Goal: Find specific page/section: Find specific page/section

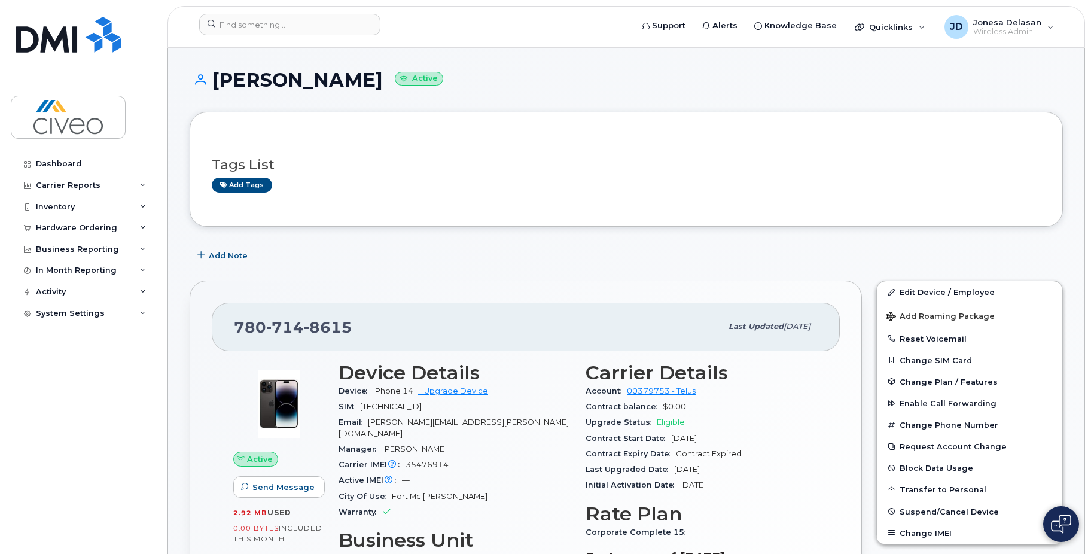
scroll to position [718, 0]
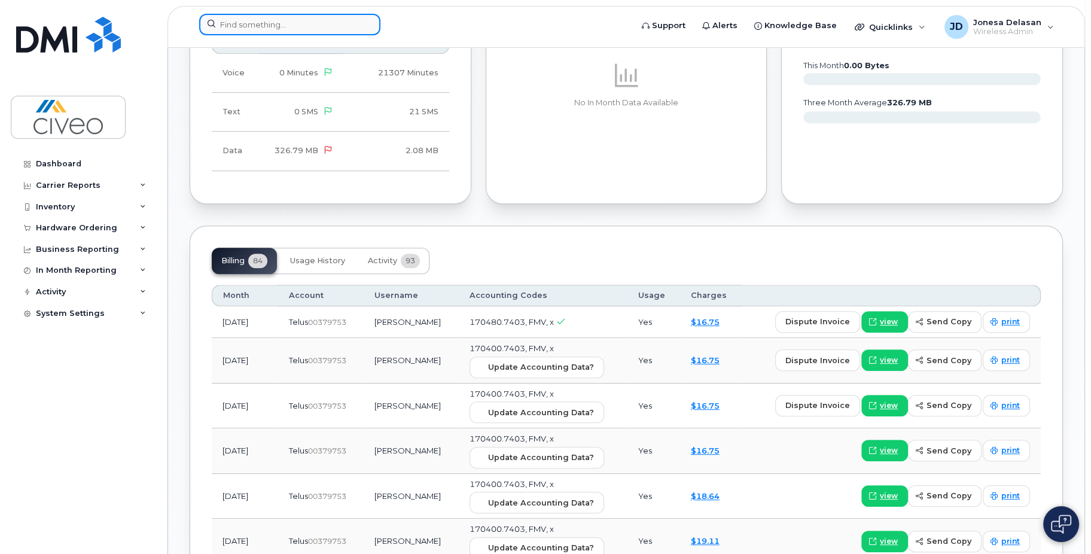
click at [250, 21] on input at bounding box center [289, 25] width 181 height 22
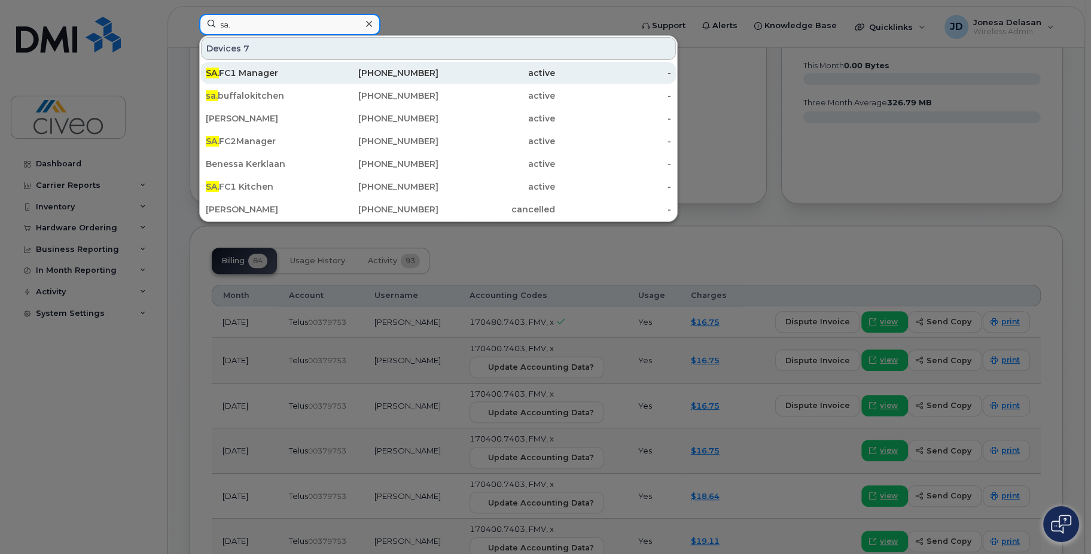
type input "sa."
click at [294, 71] on div "SA. FC1 Manager" at bounding box center [264, 73] width 117 height 12
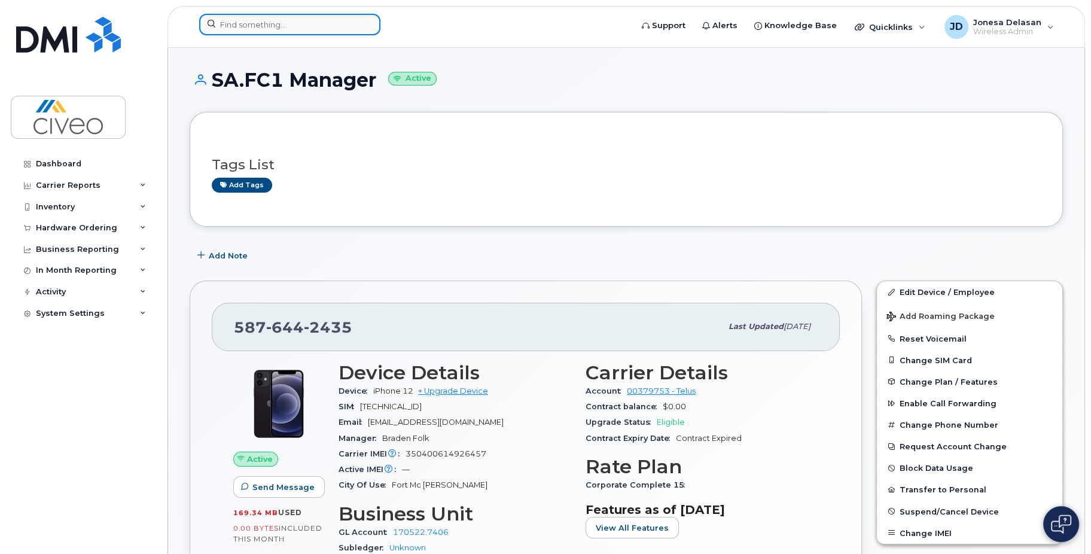
click at [263, 26] on input at bounding box center [289, 25] width 181 height 22
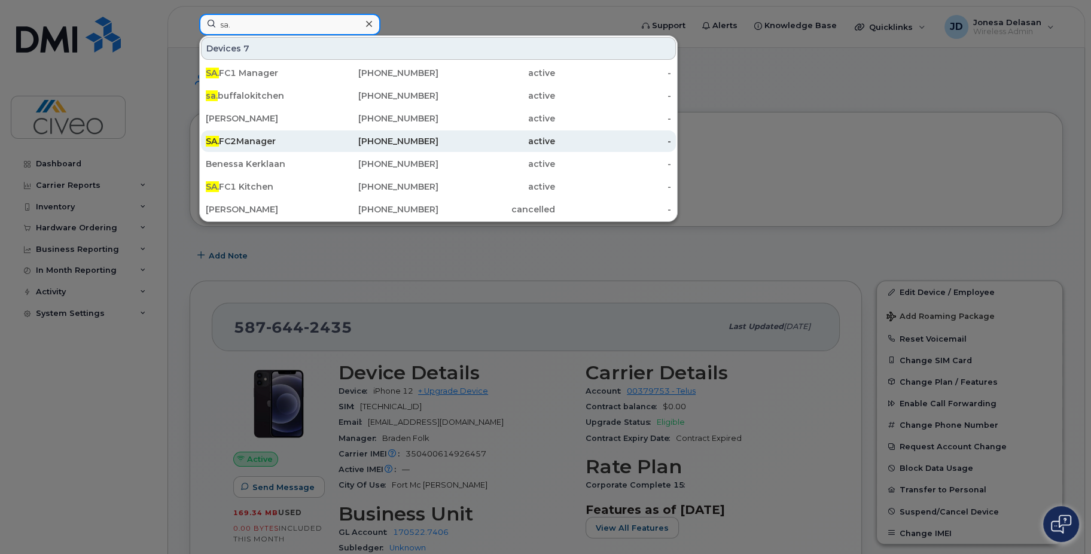
type input "sa."
click at [300, 139] on div "SA. FC2Manager" at bounding box center [264, 141] width 117 height 12
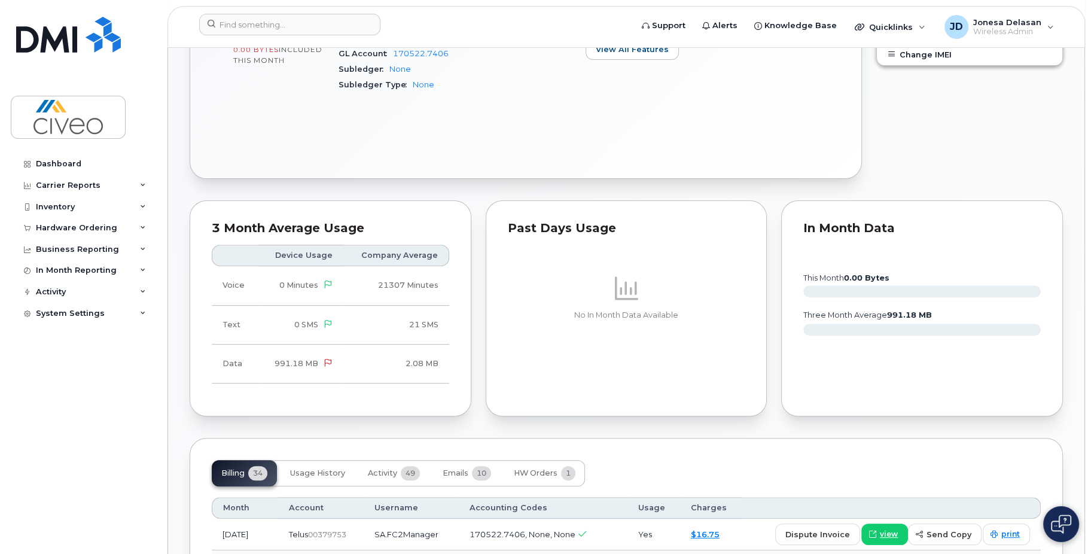
scroll to position [658, 0]
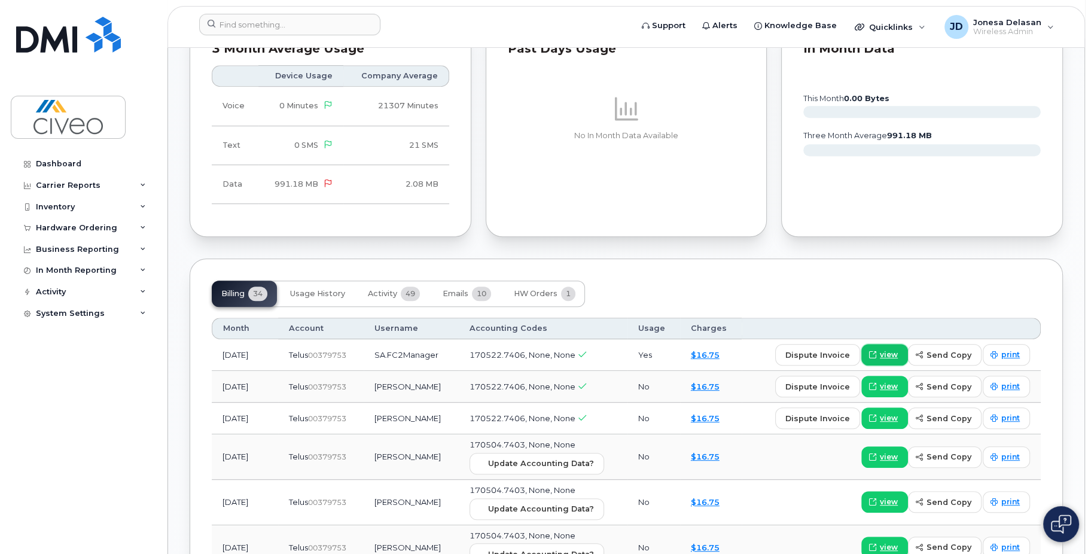
click at [889, 354] on span "view" at bounding box center [889, 354] width 18 height 11
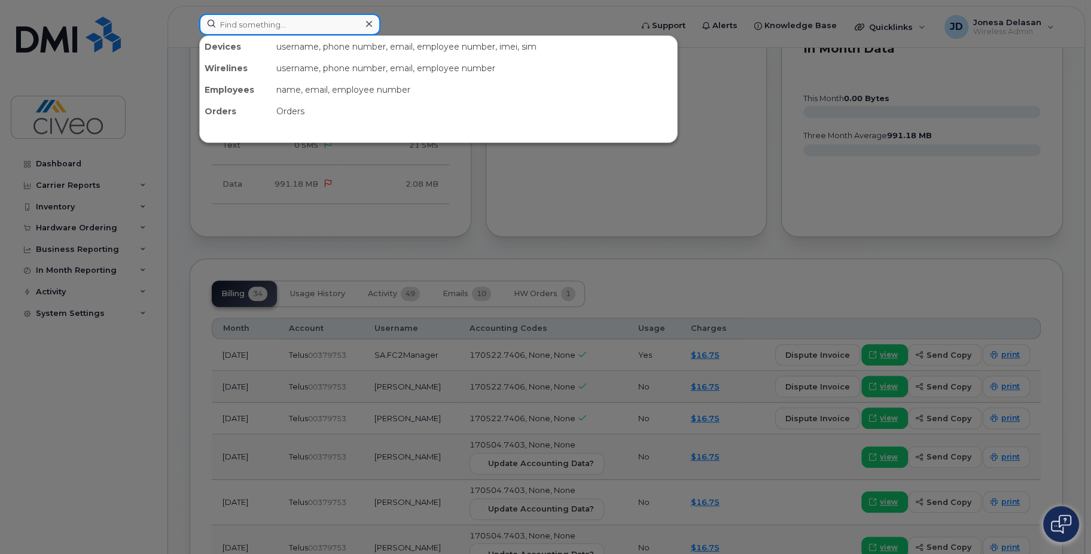
click at [250, 25] on input at bounding box center [289, 25] width 181 height 22
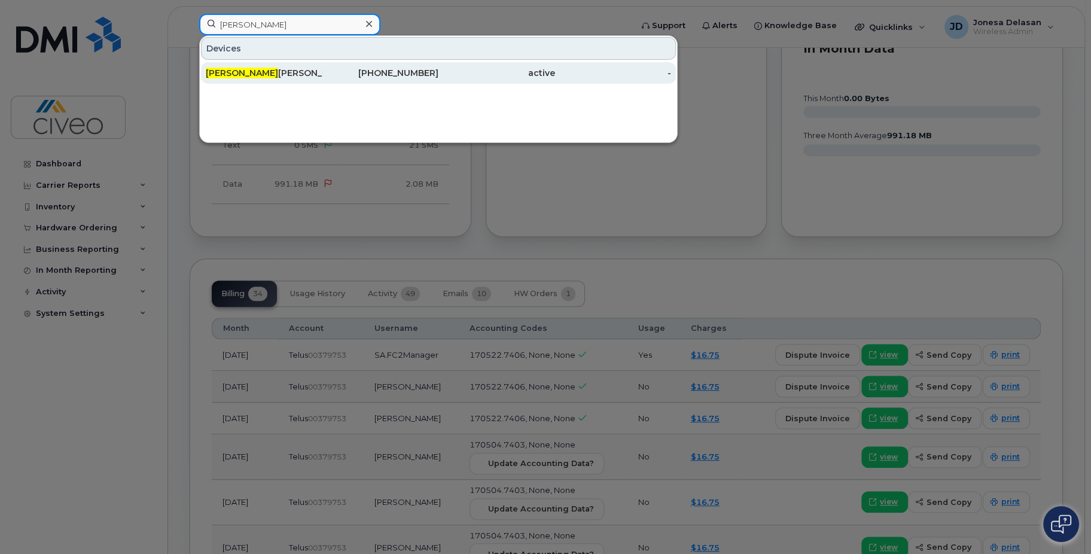
type input "bobbi"
click at [273, 75] on div "Bobbi Parsons" at bounding box center [264, 73] width 117 height 12
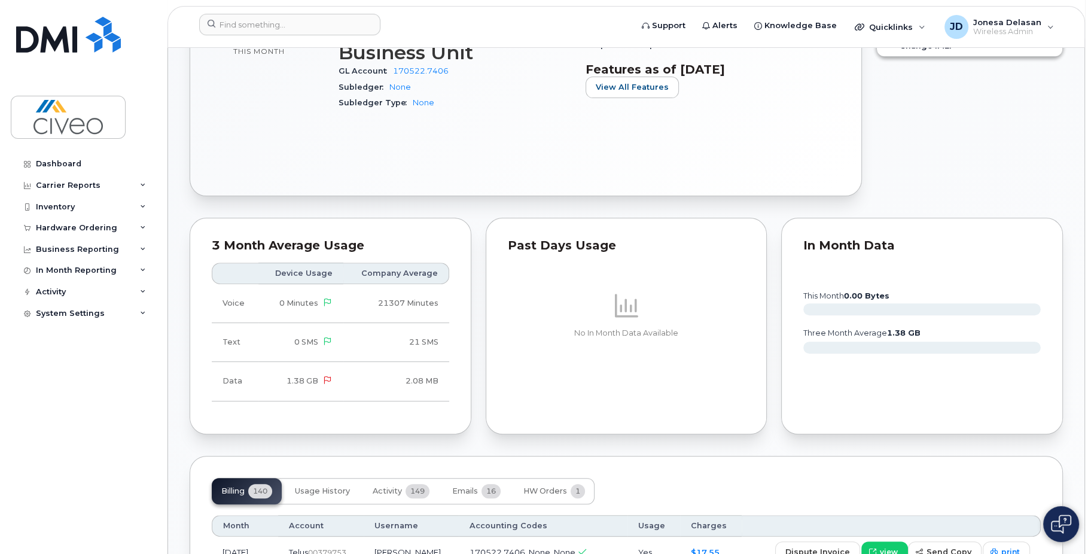
scroll to position [598, 0]
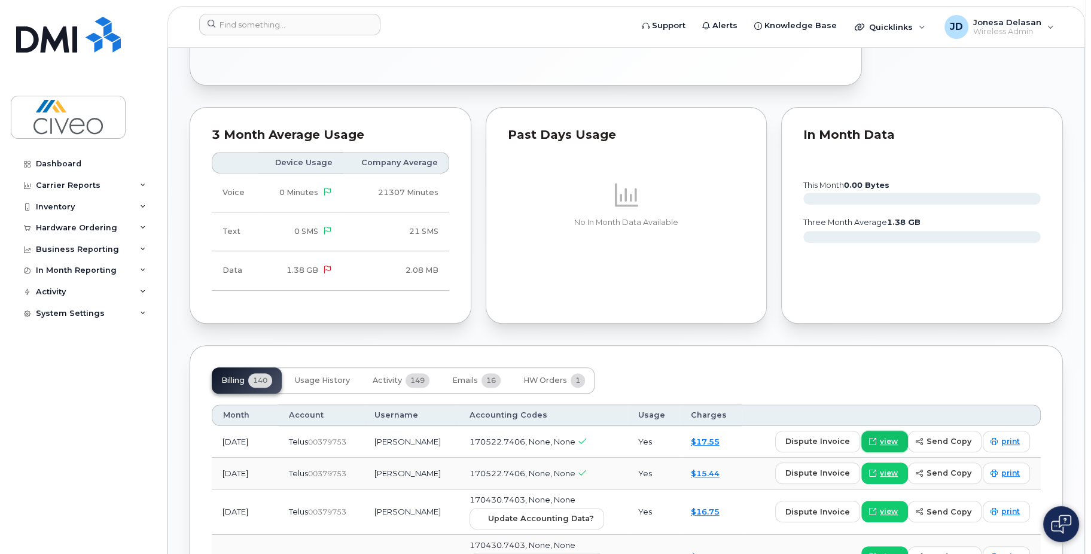
click at [896, 436] on span "view" at bounding box center [889, 441] width 18 height 11
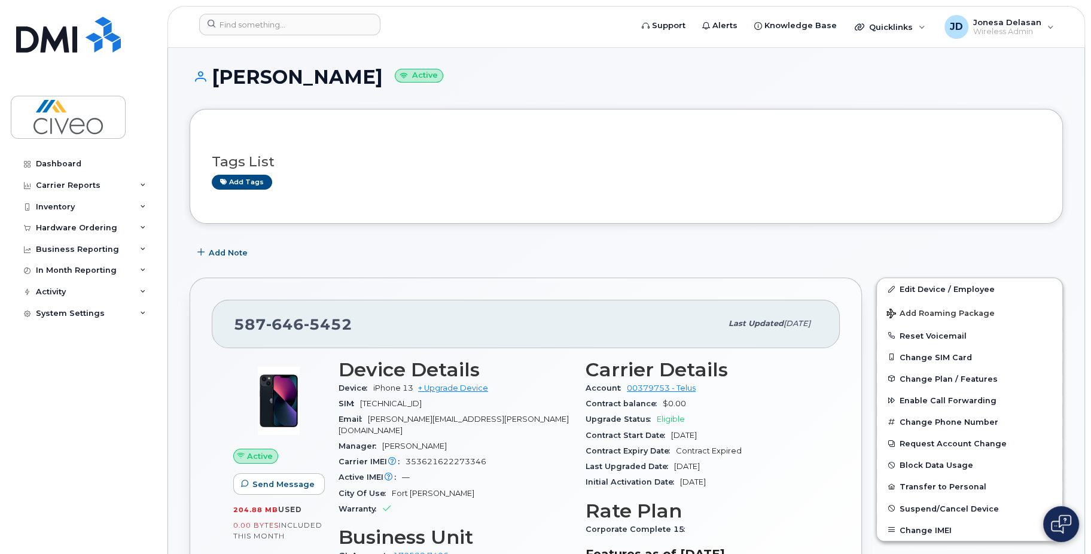
scroll to position [0, 0]
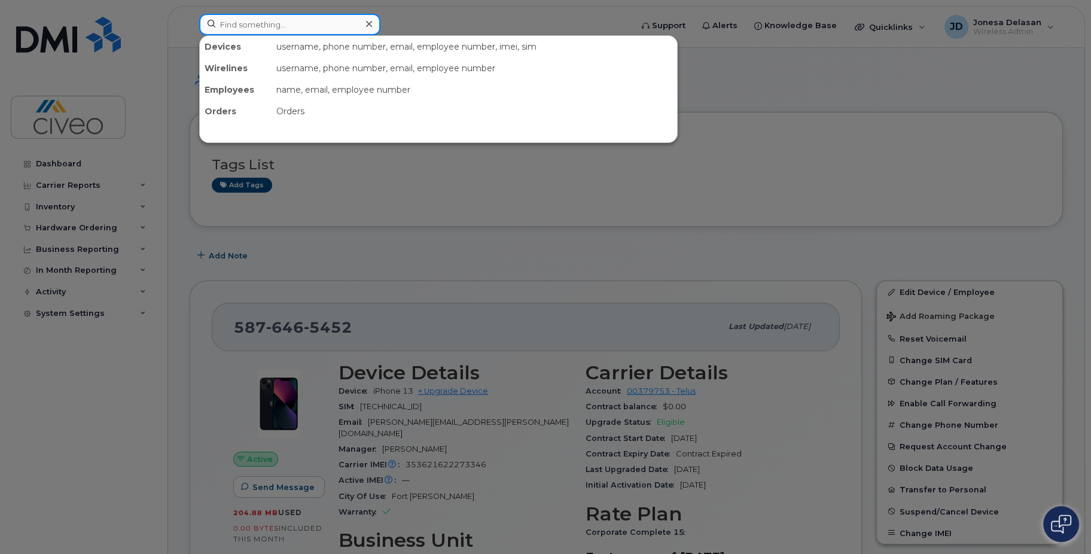
click at [238, 22] on input at bounding box center [289, 25] width 181 height 22
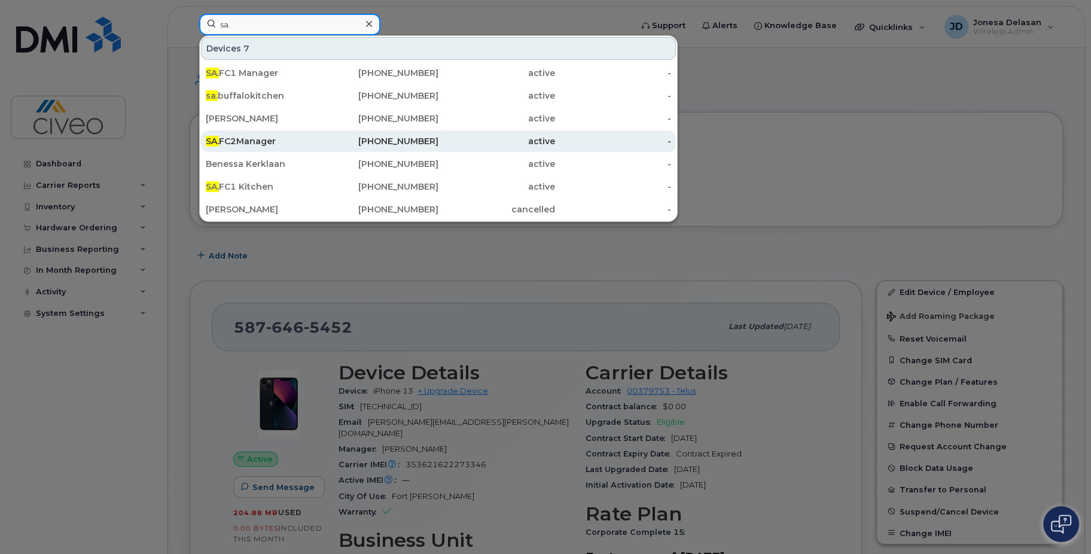
type input "sa."
click at [293, 144] on div "SA. FC2Manager" at bounding box center [264, 141] width 117 height 12
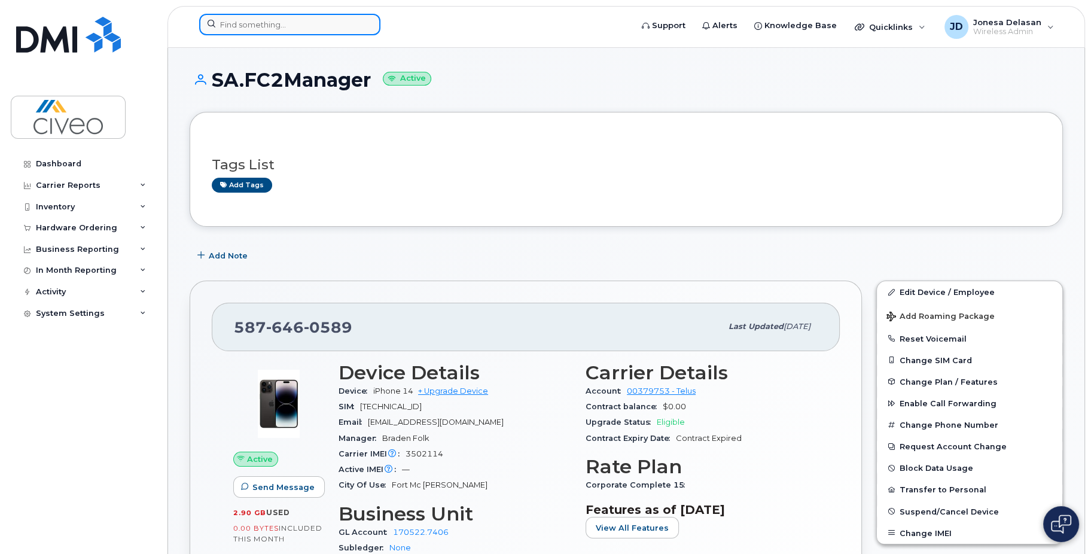
click at [235, 18] on input at bounding box center [289, 25] width 181 height 22
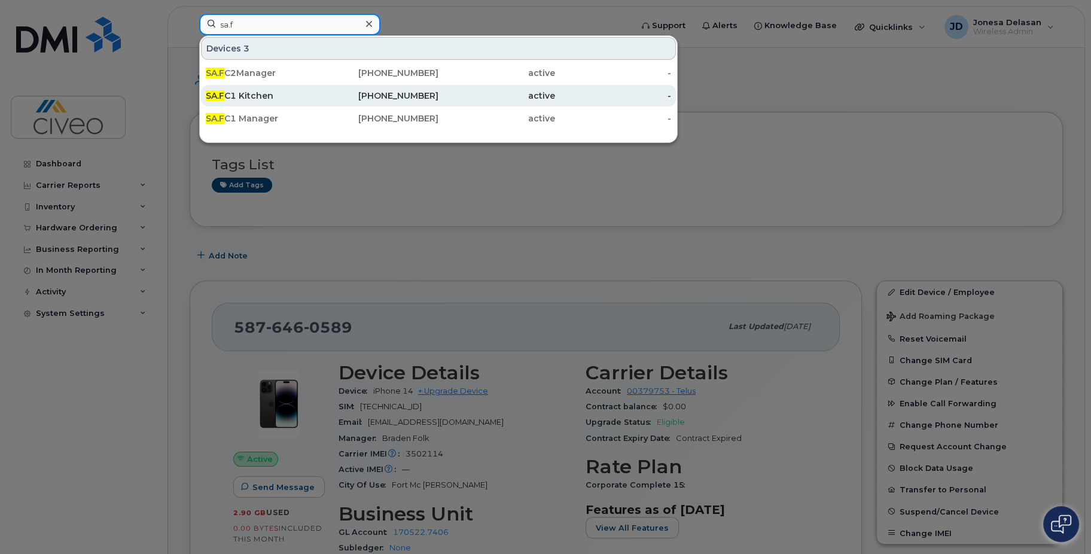
type input "sa.f"
click at [294, 93] on div "SA.F C1 Kitchen" at bounding box center [264, 96] width 117 height 12
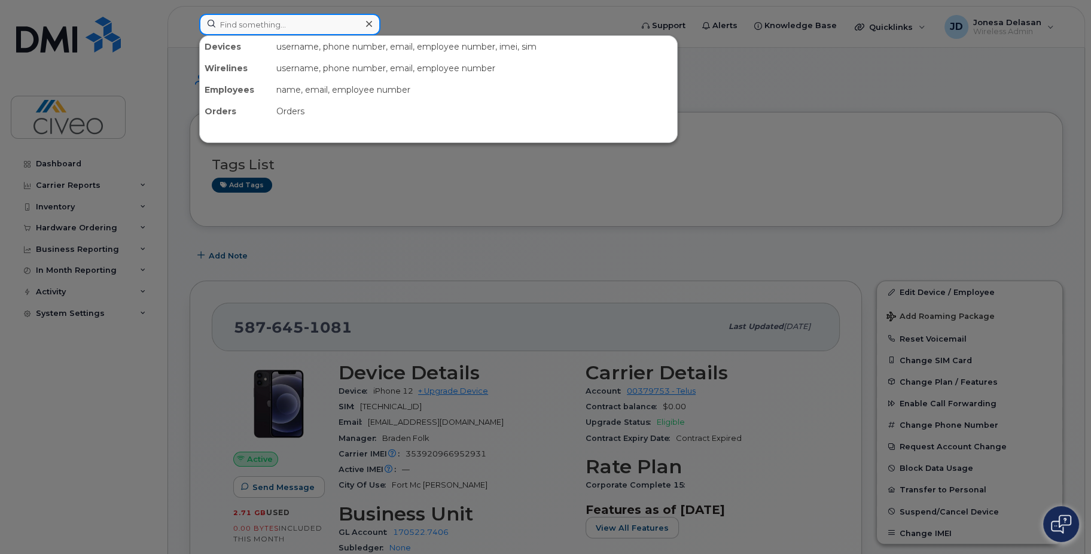
click at [242, 27] on input at bounding box center [289, 25] width 181 height 22
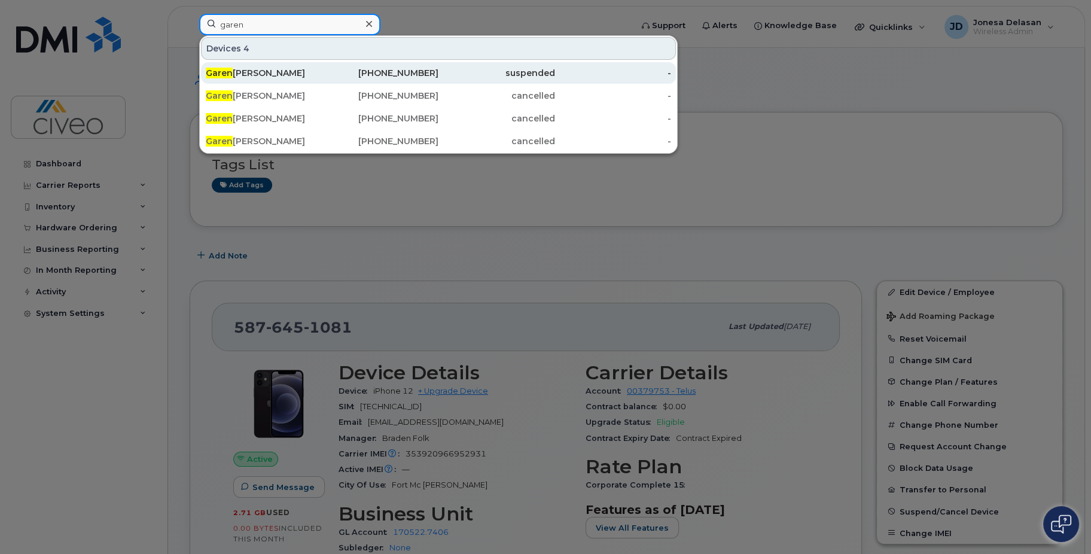
type input "garen"
click at [278, 74] on div "Garen Blais" at bounding box center [264, 73] width 117 height 12
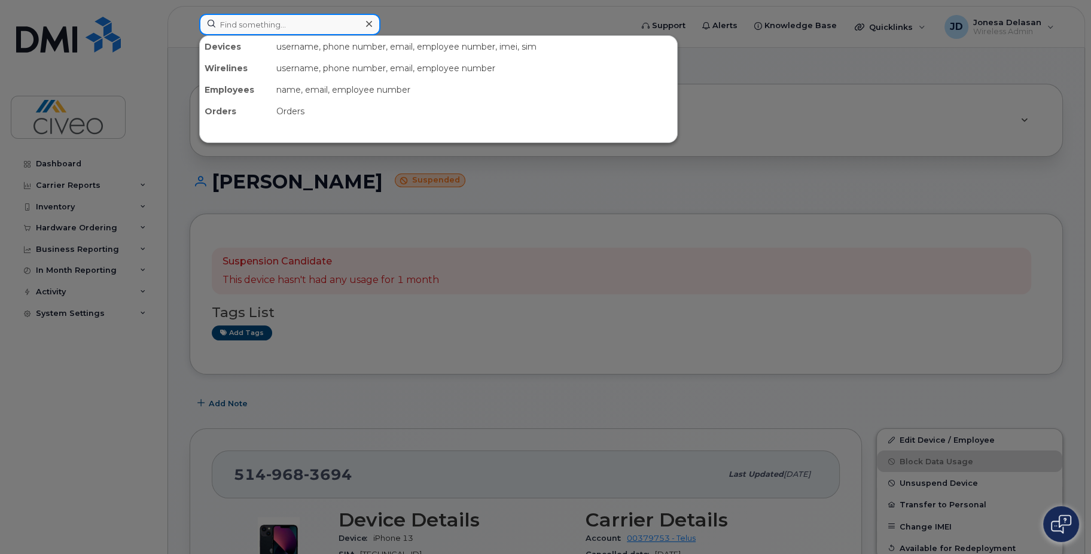
click at [284, 22] on input at bounding box center [289, 25] width 181 height 22
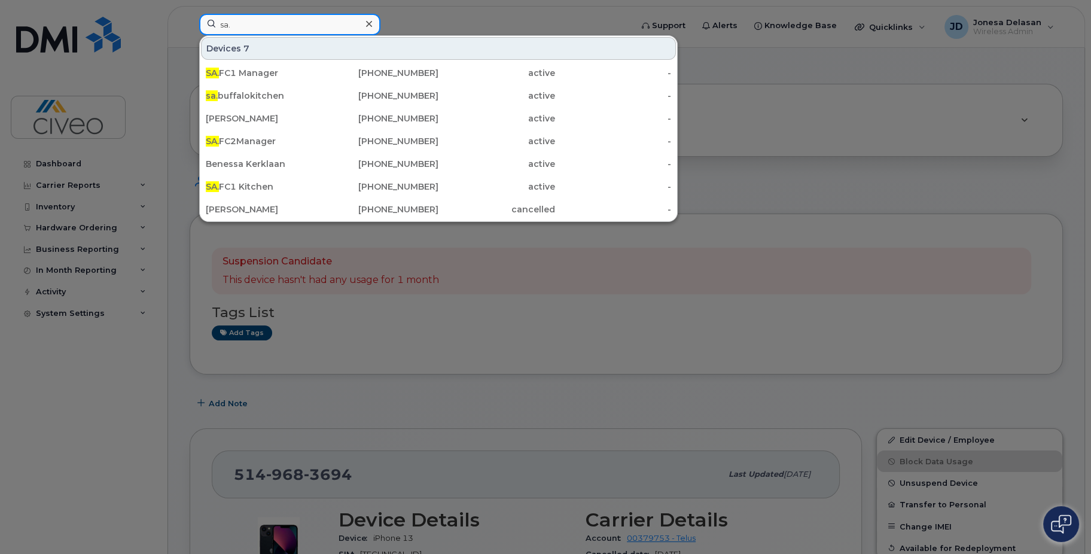
type input "sa."
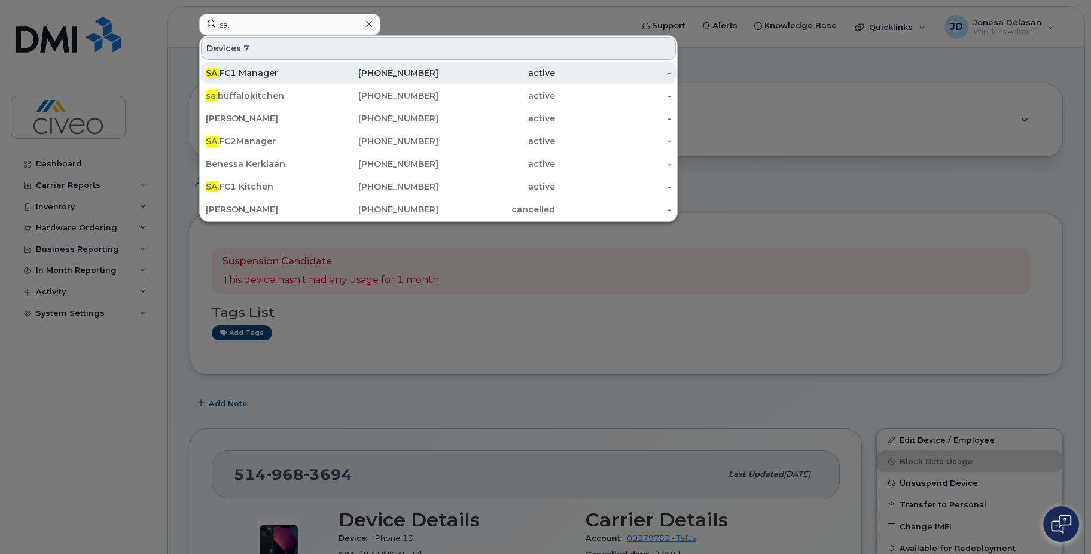
click at [259, 71] on div "SA. FC1 Manager" at bounding box center [264, 73] width 117 height 12
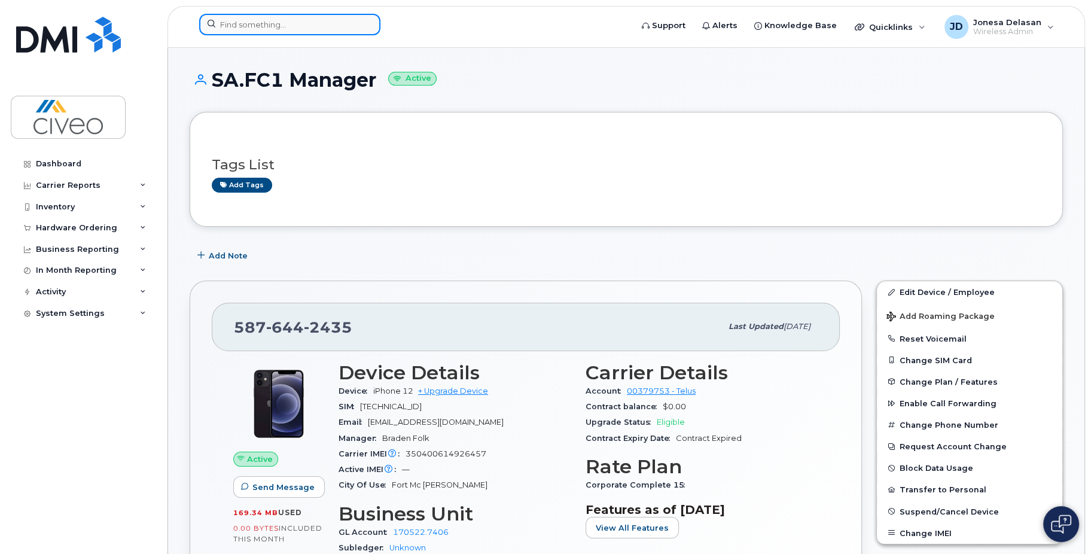
click at [301, 28] on input at bounding box center [289, 25] width 181 height 22
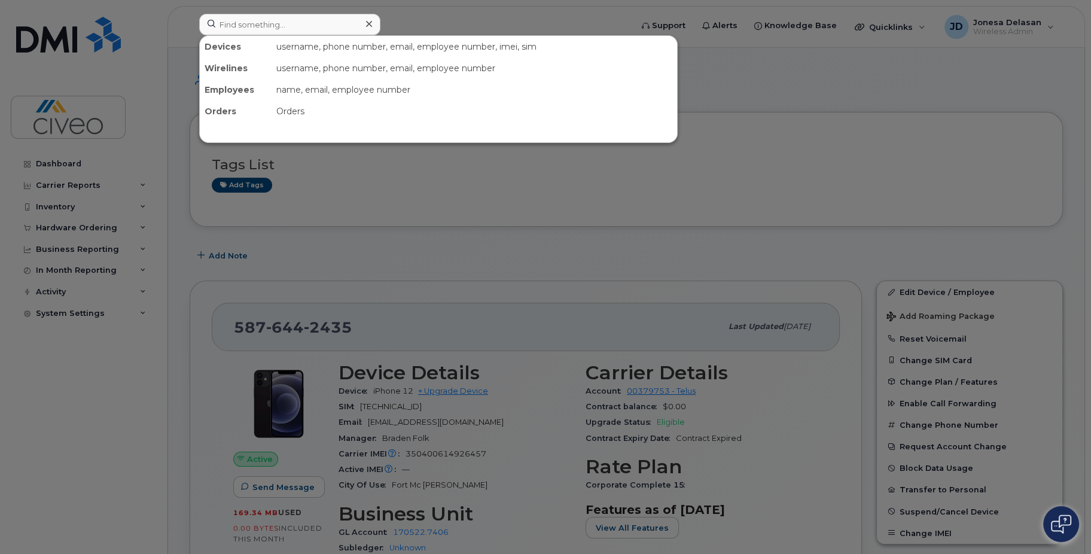
click at [448, 190] on div at bounding box center [545, 277] width 1091 height 554
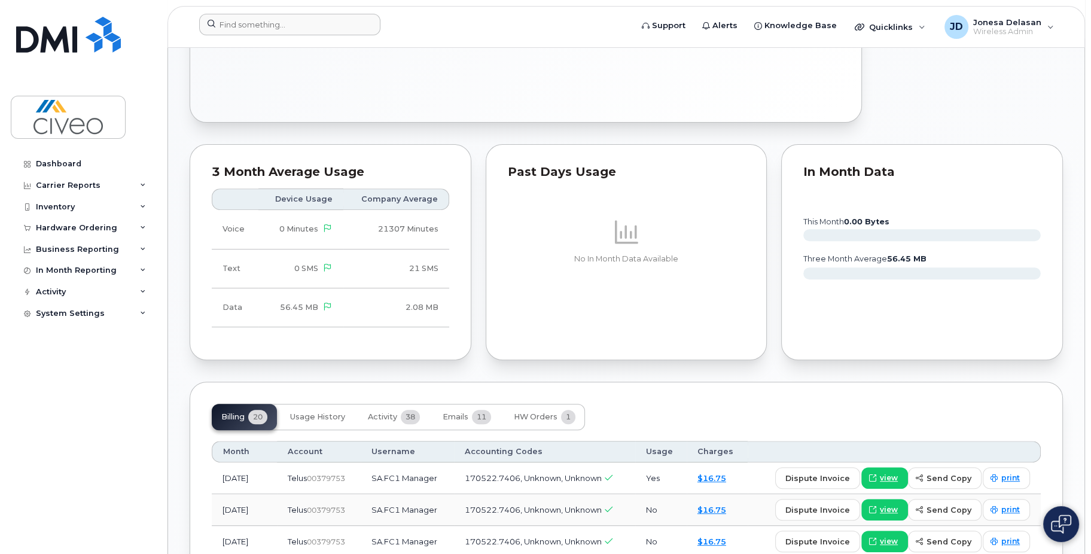
scroll to position [658, 0]
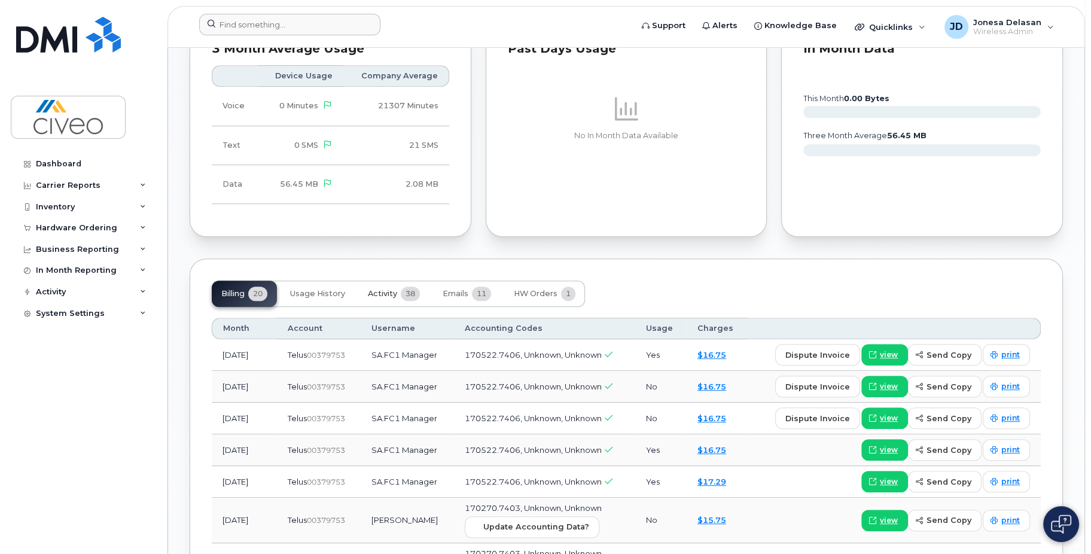
click at [394, 297] on span "Activity" at bounding box center [382, 294] width 29 height 10
